Goal: Task Accomplishment & Management: Use online tool/utility

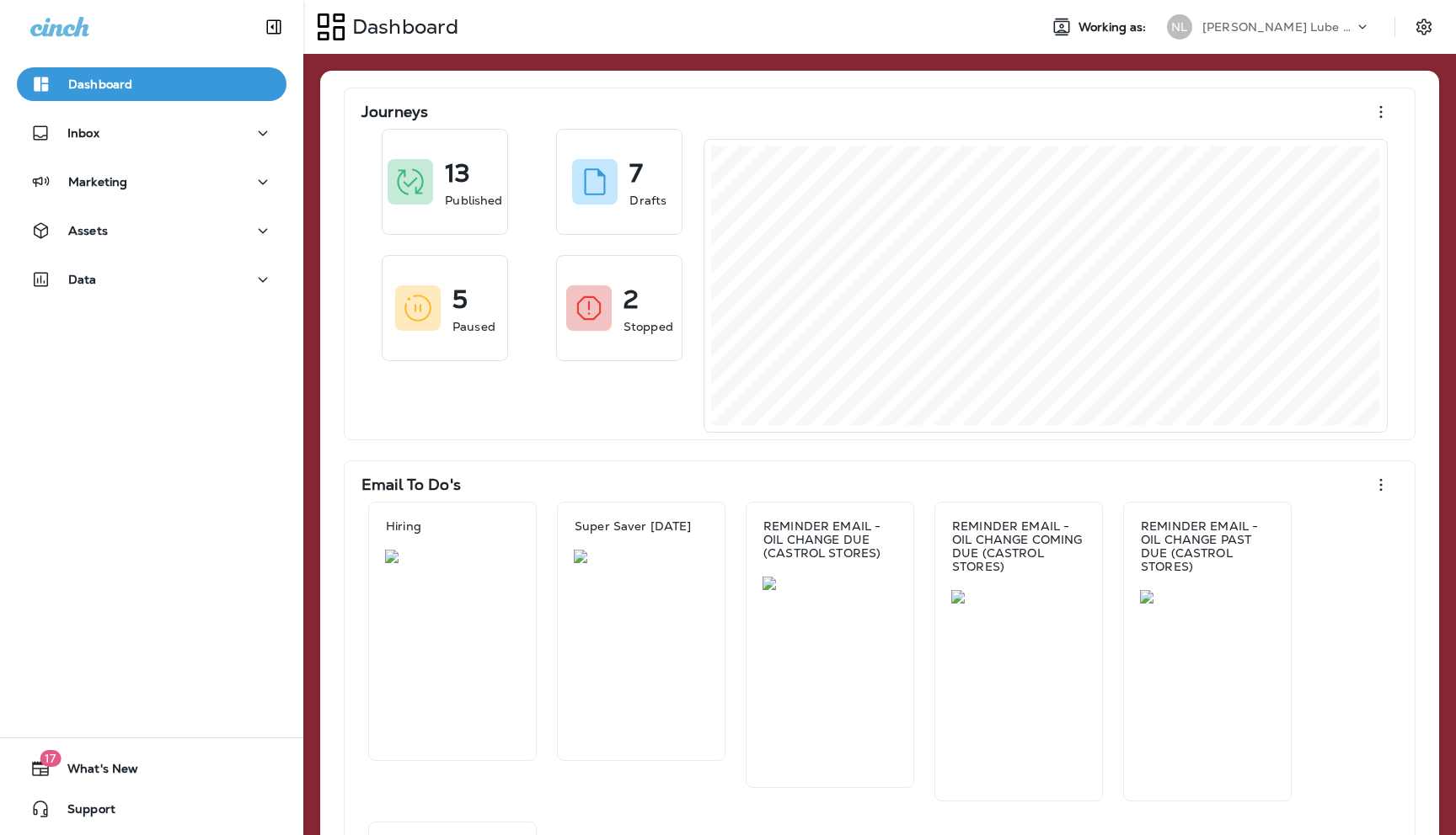
click at [1354, 32] on icon at bounding box center [1362, 27] width 17 height 17
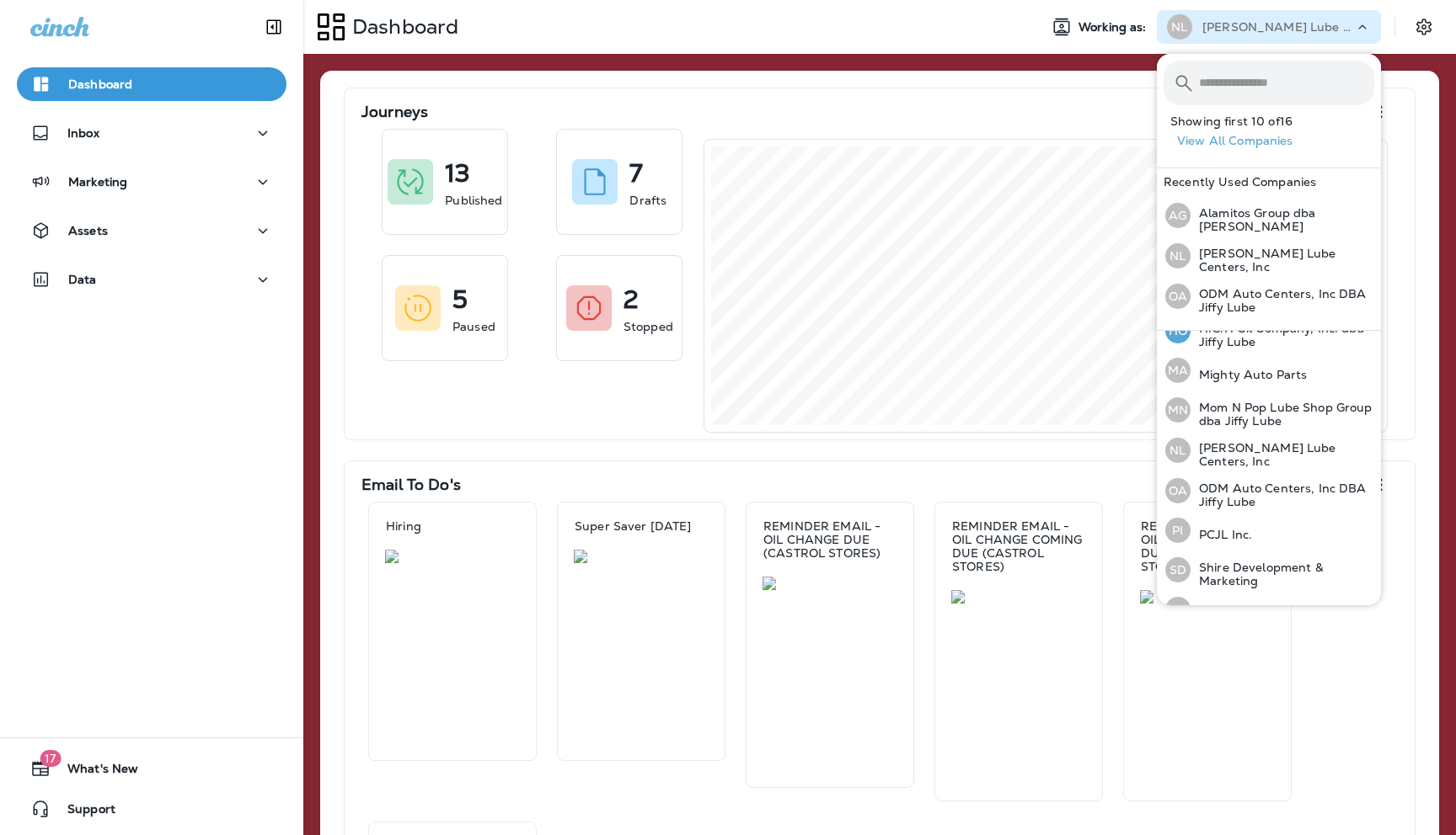
scroll to position [362, 0]
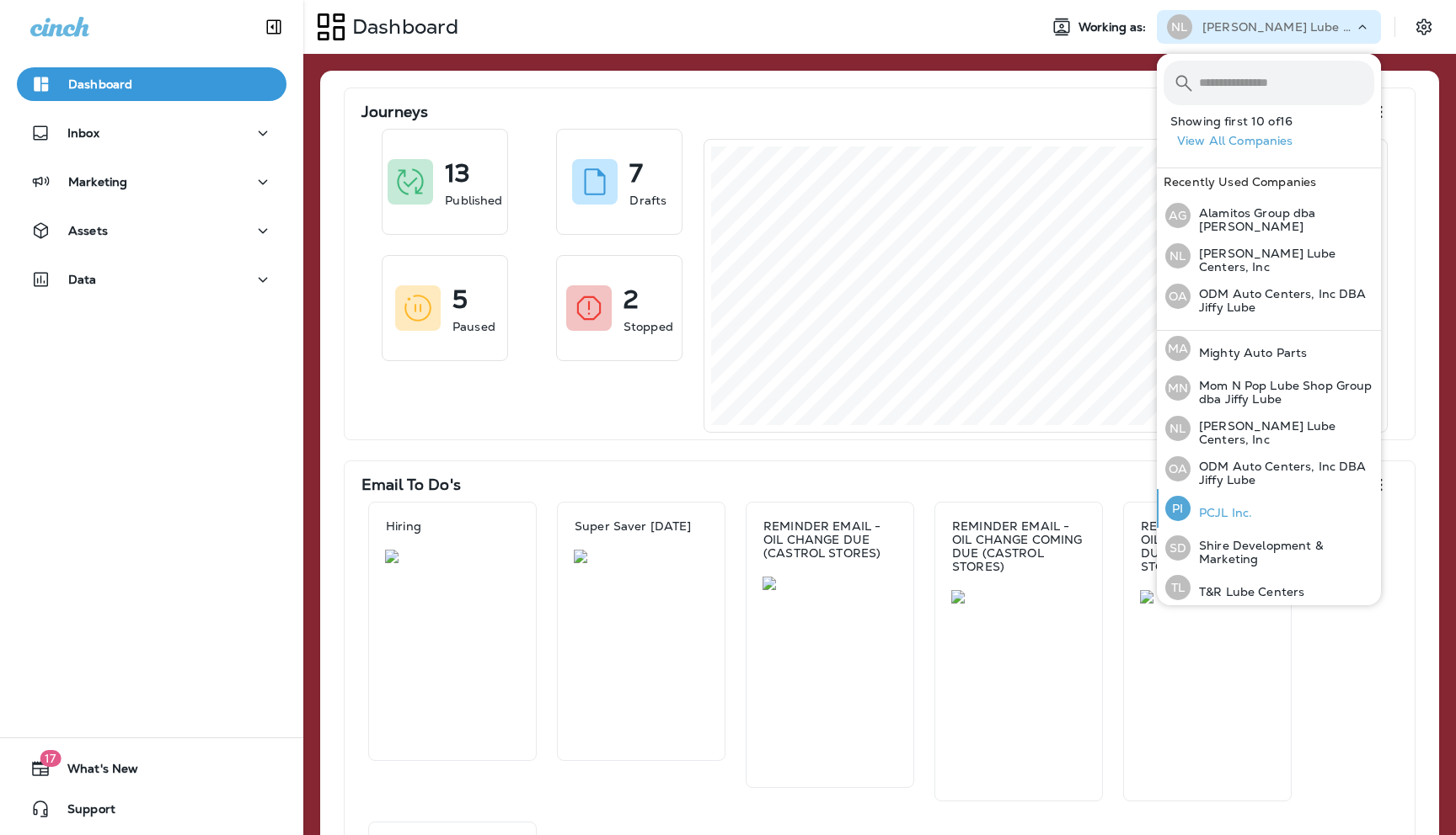
click at [1218, 506] on p "PCJL Inc." at bounding box center [1221, 513] width 61 height 14
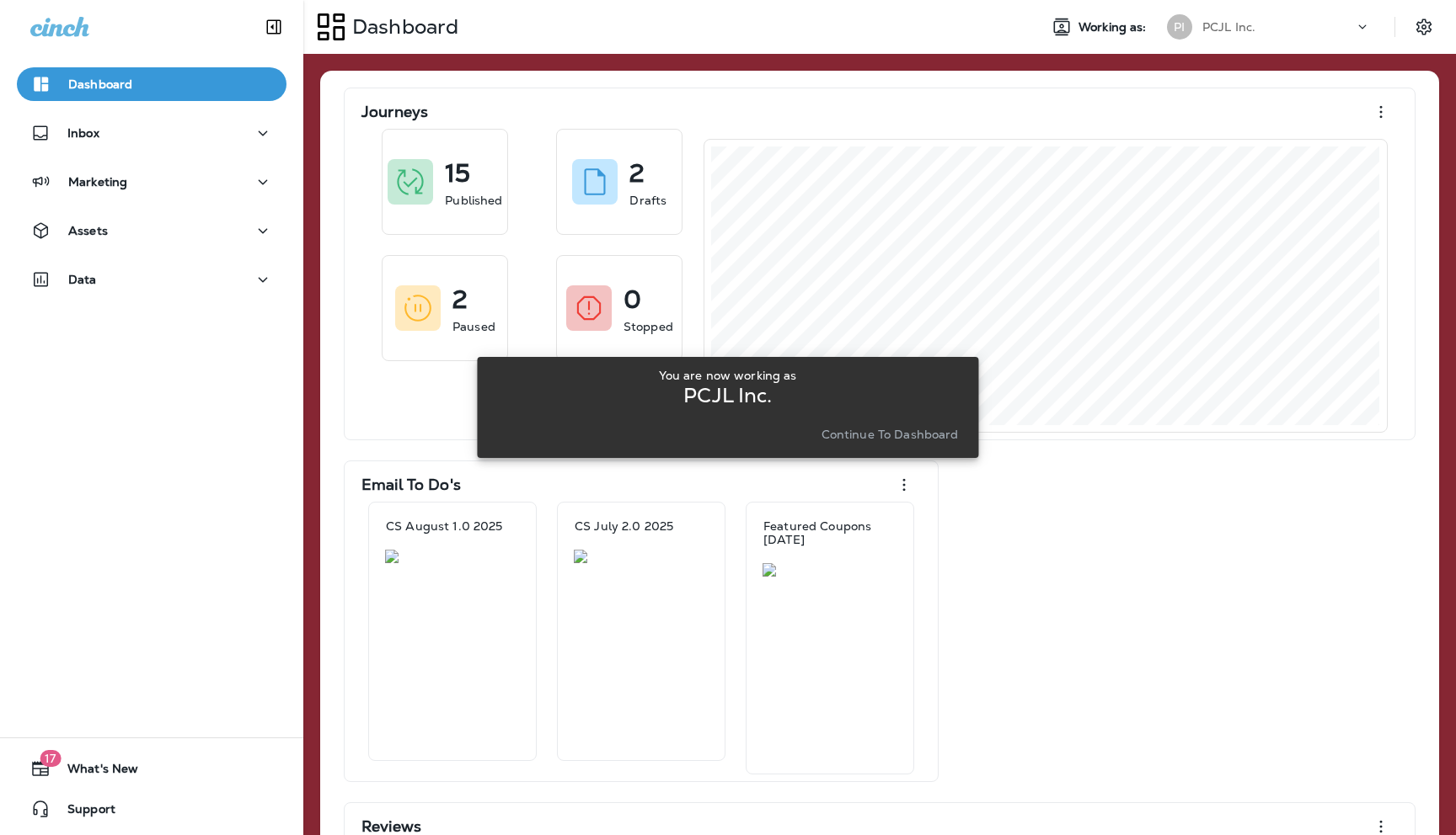
click at [920, 434] on p "Continue to Dashboard" at bounding box center [890, 434] width 137 height 14
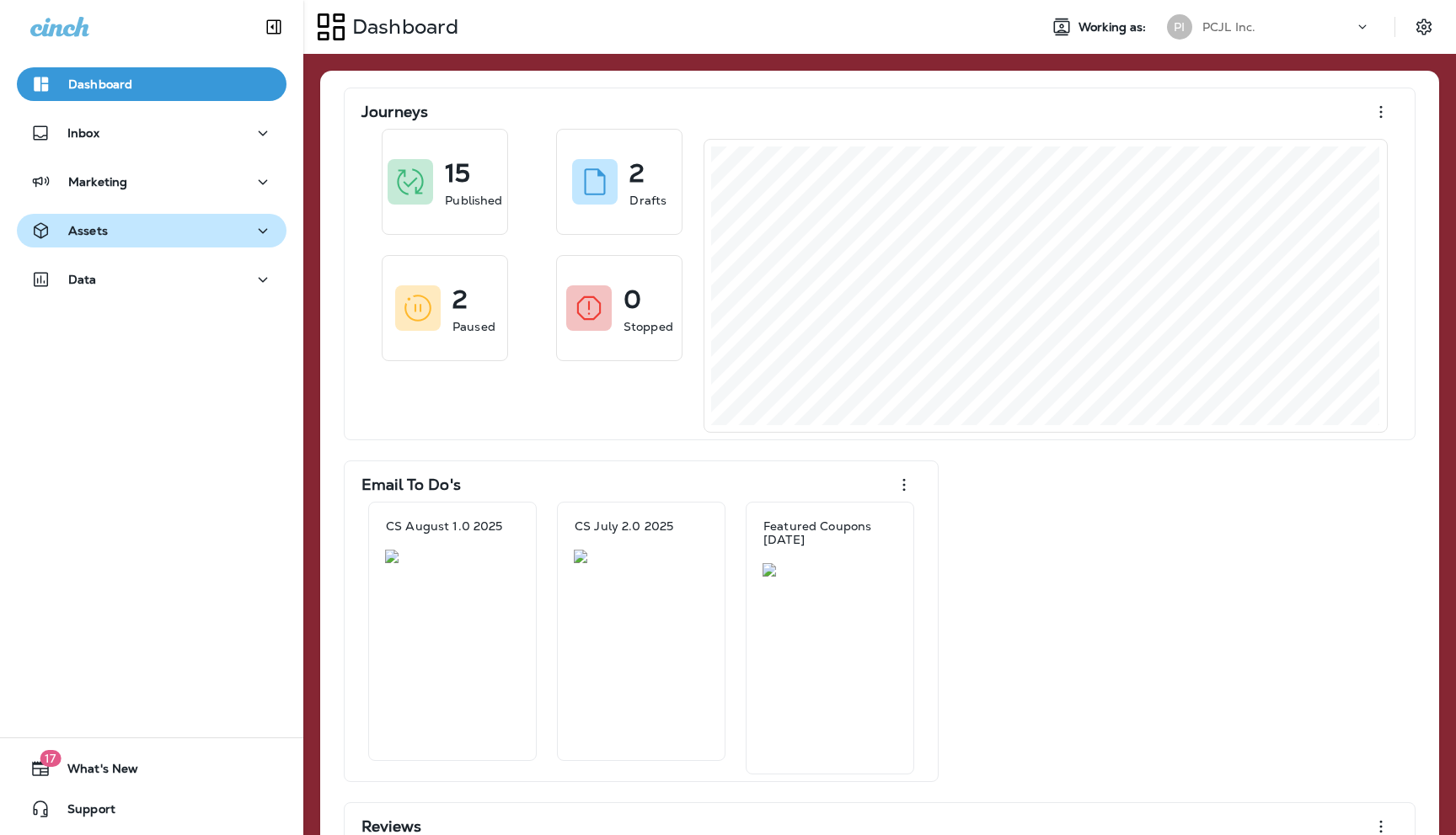
click at [264, 231] on icon "button" at bounding box center [263, 231] width 9 height 5
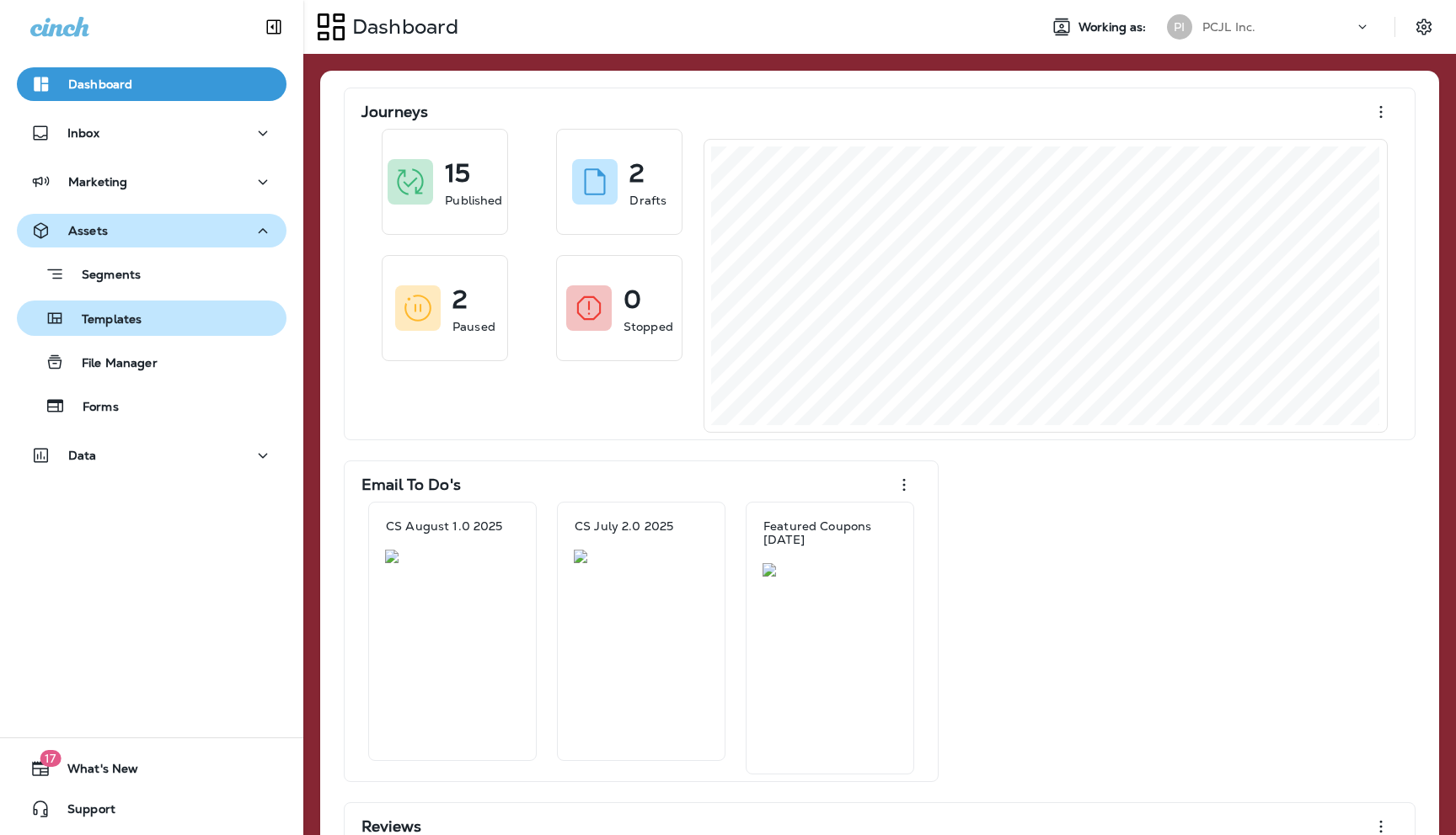
click at [149, 320] on div "Templates" at bounding box center [152, 319] width 257 height 25
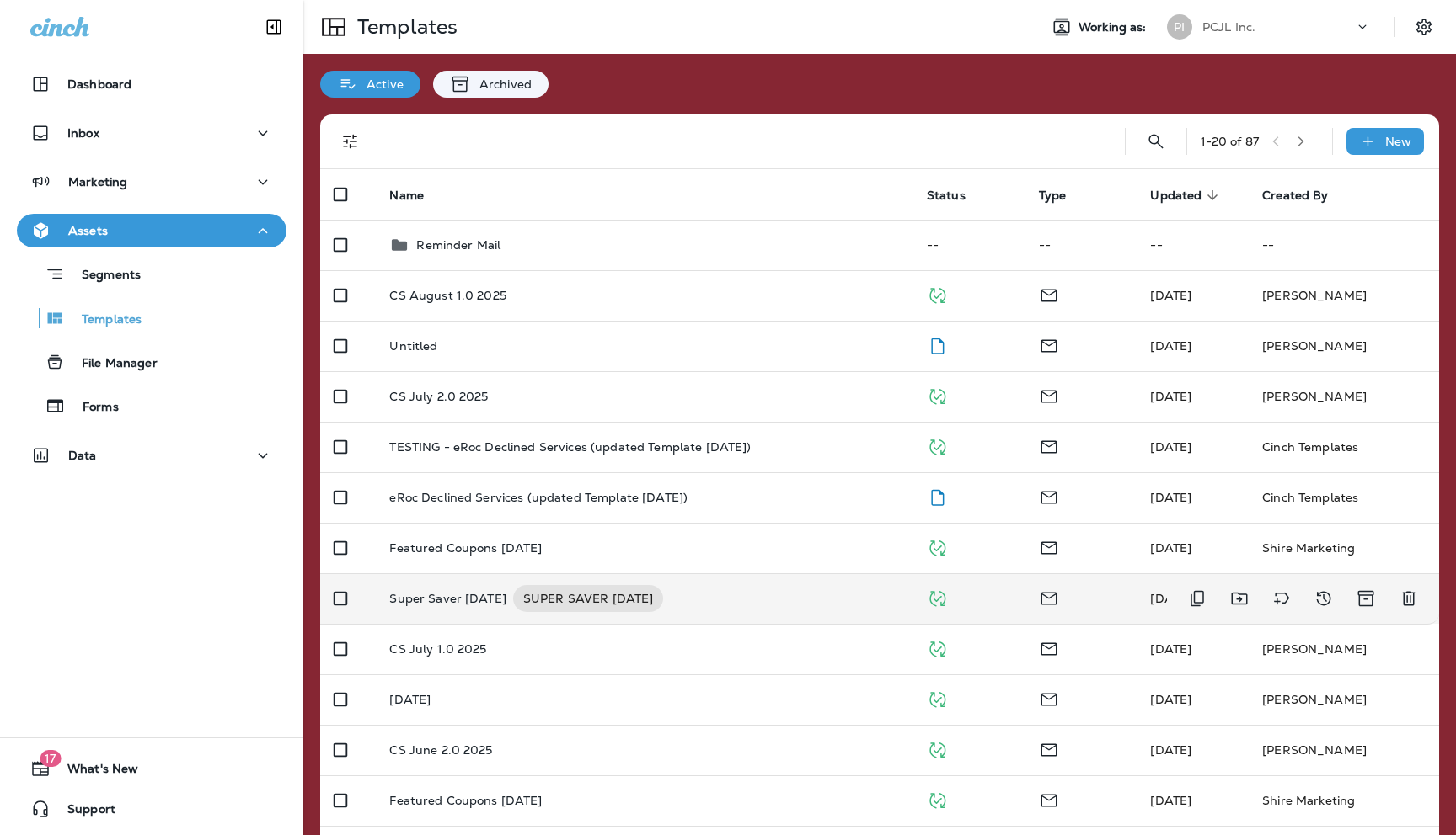
click at [450, 599] on p "Super Saver [DATE]" at bounding box center [448, 598] width 117 height 27
